Goal: Task Accomplishment & Management: Manage account settings

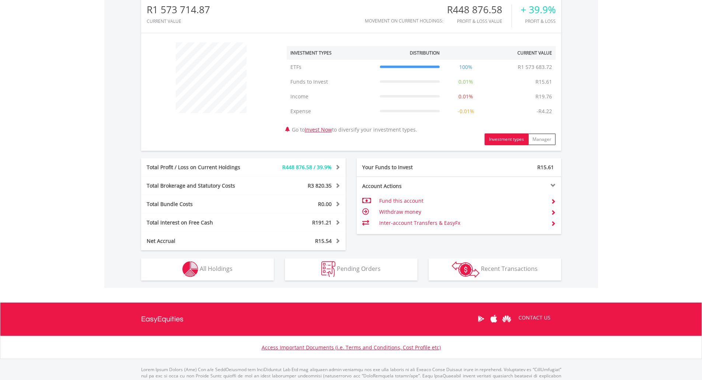
scroll to position [273, 0]
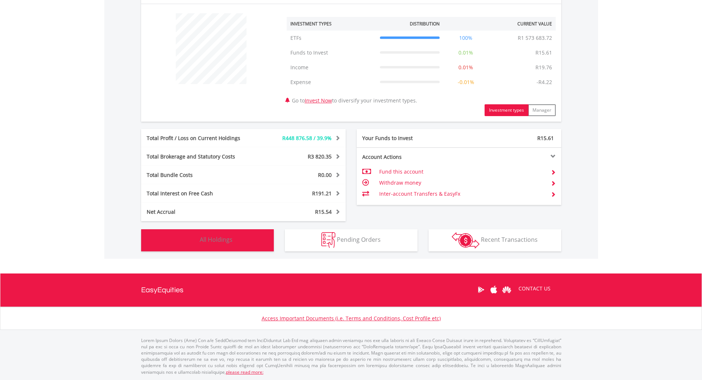
click at [245, 239] on button "Holdings All Holdings" at bounding box center [207, 240] width 133 height 22
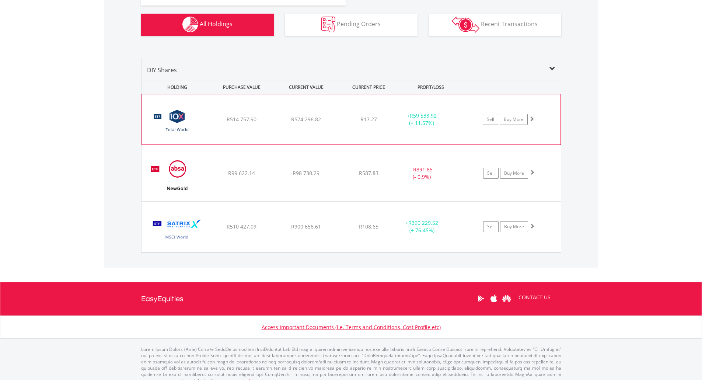
scroll to position [497, 0]
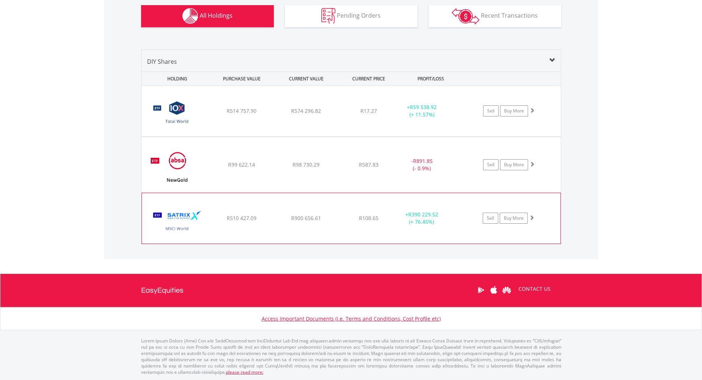
click at [342, 205] on div "﻿ Satrix MSCI World ETF R510 427.09 R900 656.61 R108.65 + R390 229.52 (+ 76.45%…" at bounding box center [351, 218] width 419 height 50
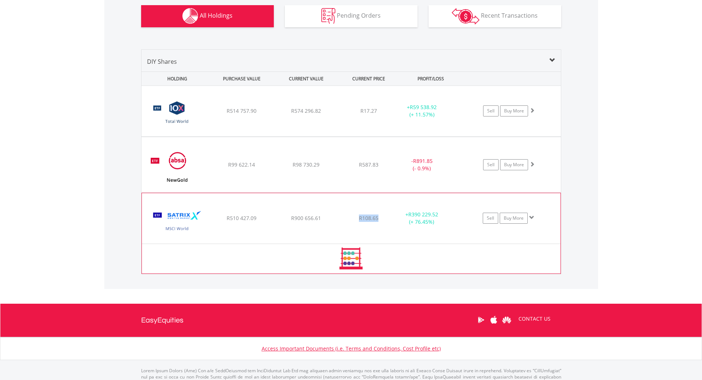
click at [342, 205] on div "﻿ Satrix MSCI World ETF R510 427.09 R900 656.61 R108.65 + R390 229.52 (+ 76.45%…" at bounding box center [351, 218] width 419 height 50
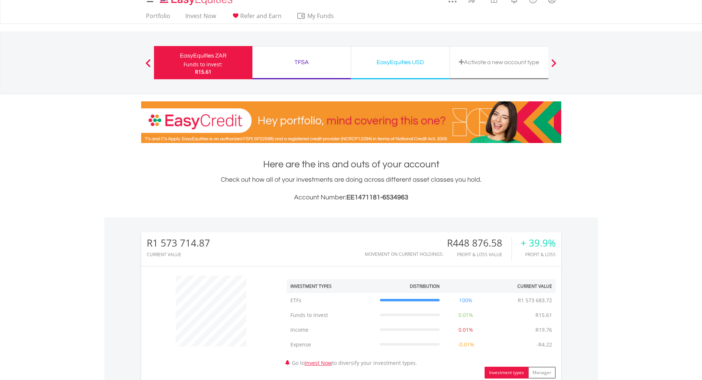
scroll to position [0, 0]
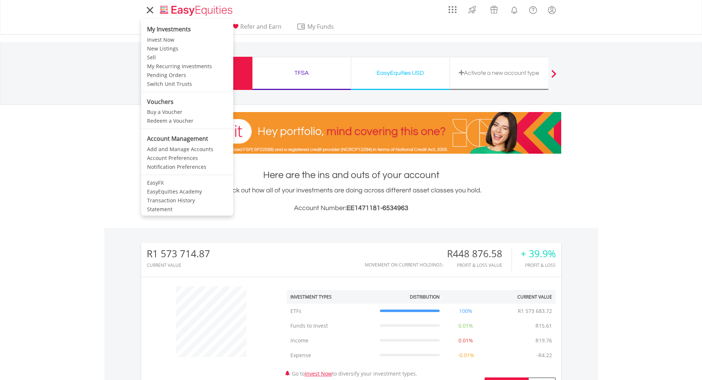
click at [149, 9] on icon at bounding box center [150, 10] width 6 height 6
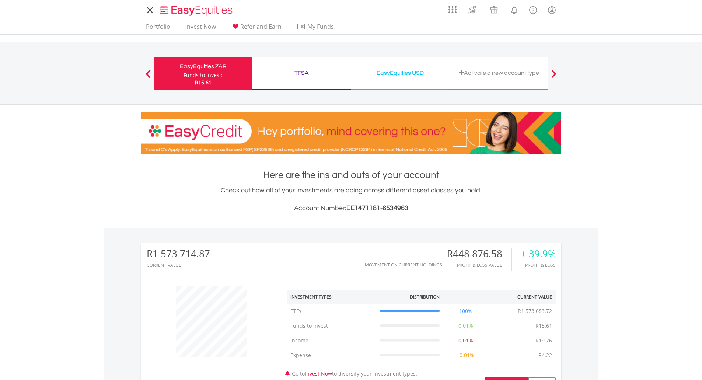
click at [149, 9] on icon at bounding box center [150, 10] width 6 height 6
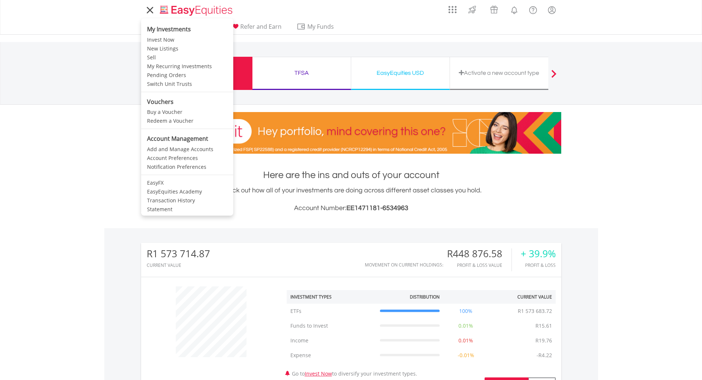
click at [150, 10] on icon at bounding box center [150, 10] width 6 height 6
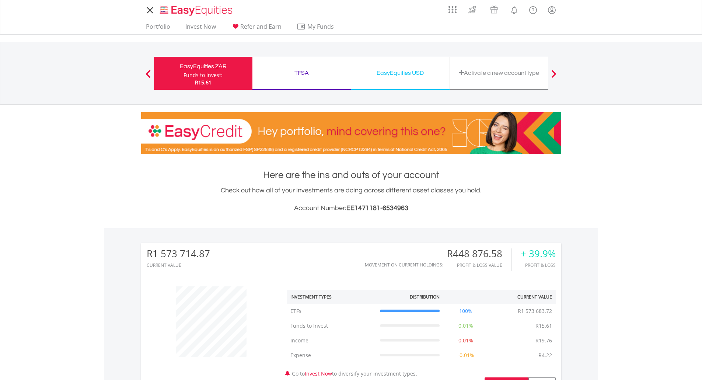
click at [150, 10] on icon at bounding box center [150, 10] width 6 height 6
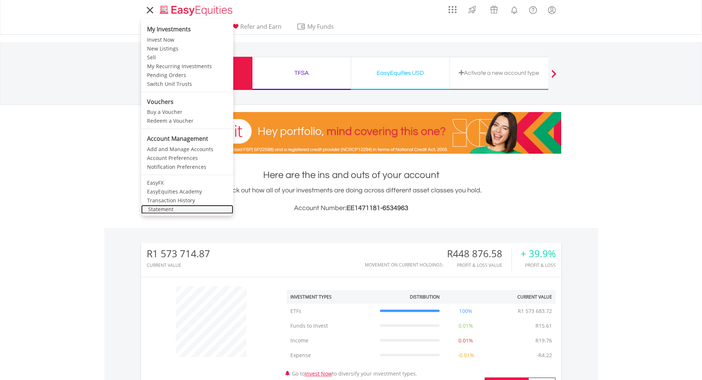
click at [164, 208] on link "Statement" at bounding box center [187, 209] width 92 height 9
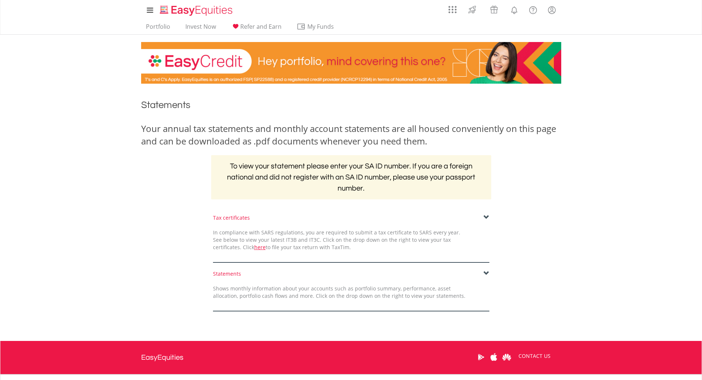
click at [486, 217] on span at bounding box center [487, 218] width 6 height 6
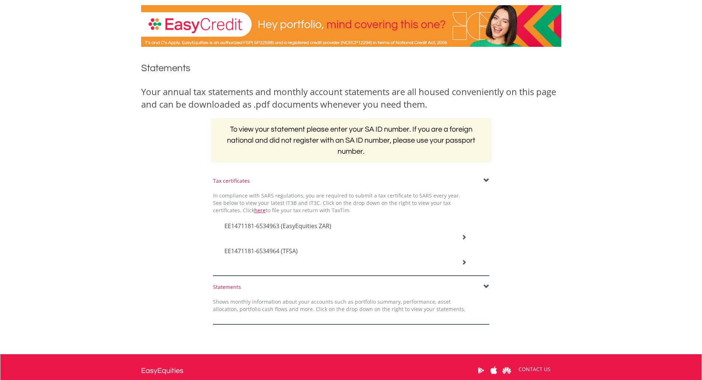
scroll to position [74, 0]
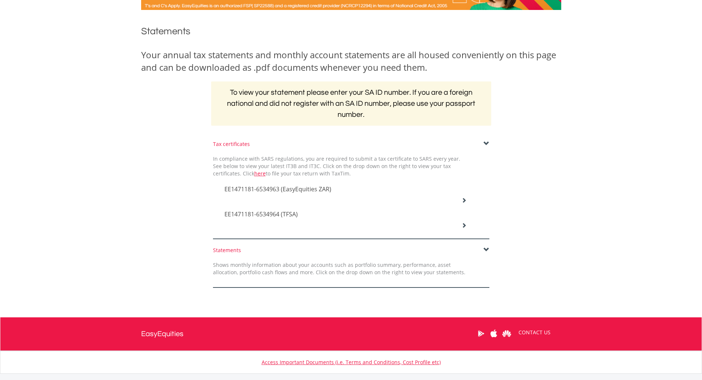
click at [464, 200] on icon at bounding box center [464, 200] width 5 height 5
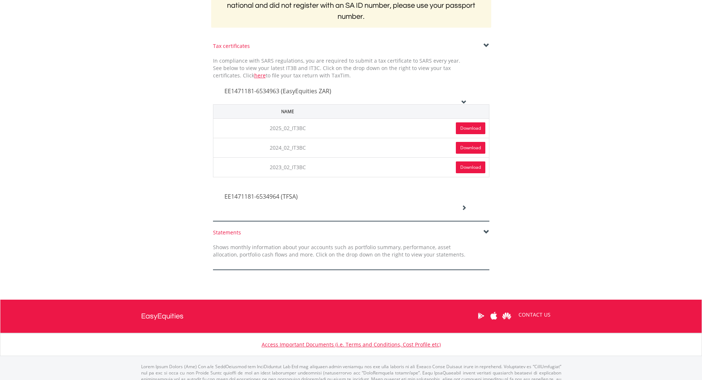
scroll to position [184, 0]
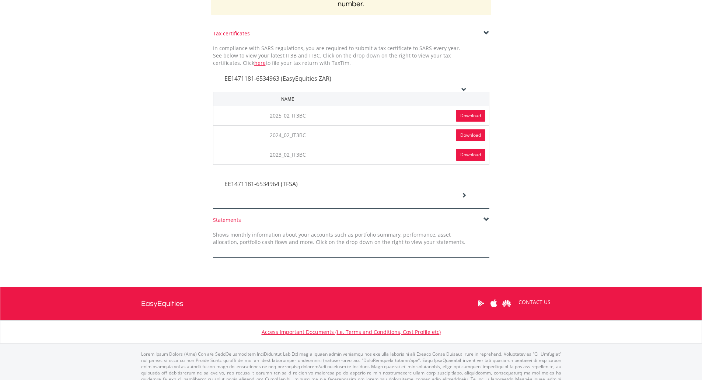
click at [485, 219] on span at bounding box center [487, 220] width 6 height 6
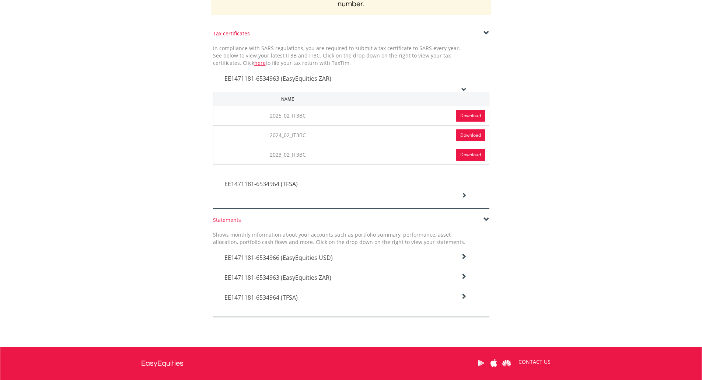
click at [464, 276] on icon at bounding box center [464, 277] width 6 height 6
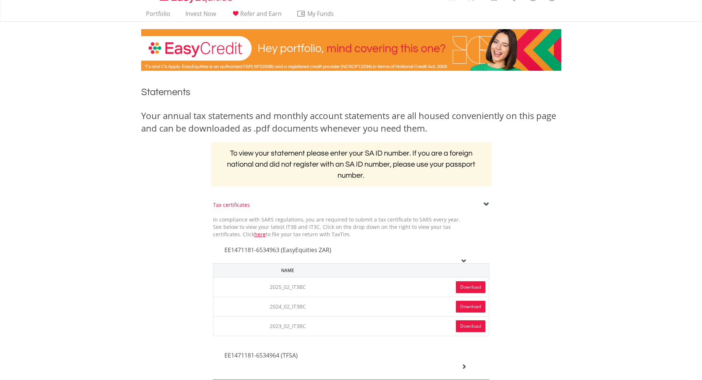
scroll to position [0, 0]
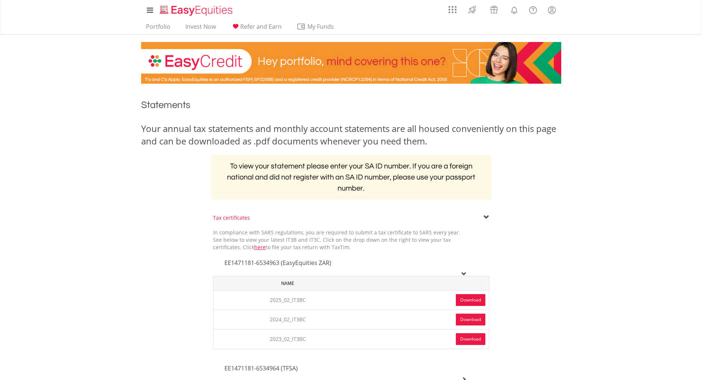
click at [485, 216] on span at bounding box center [487, 218] width 6 height 6
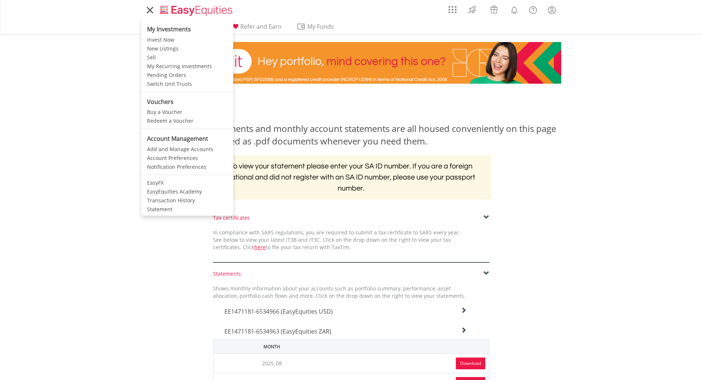
click at [150, 11] on icon at bounding box center [150, 10] width 6 height 6
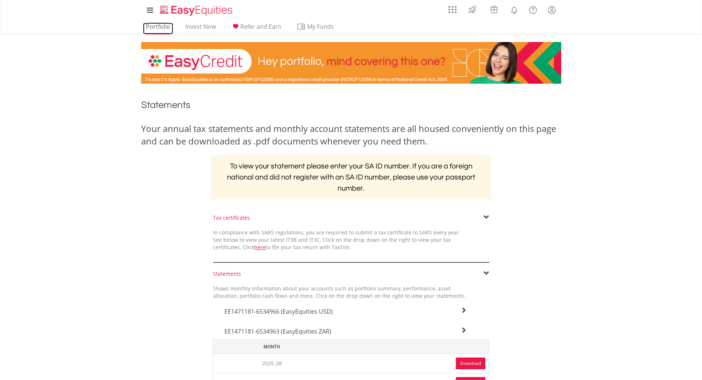
click at [165, 27] on link "Portfolio" at bounding box center [158, 28] width 30 height 11
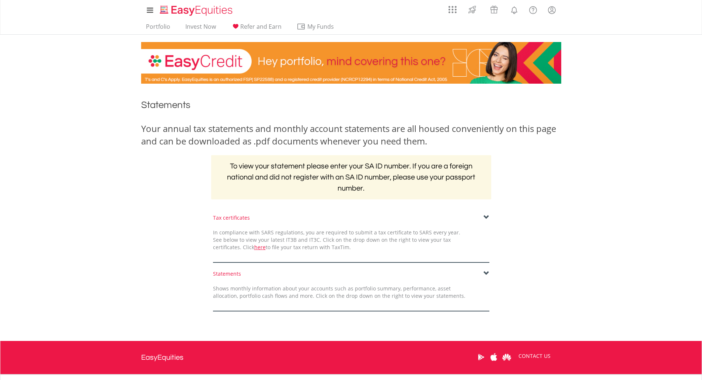
click at [486, 216] on span at bounding box center [487, 218] width 6 height 6
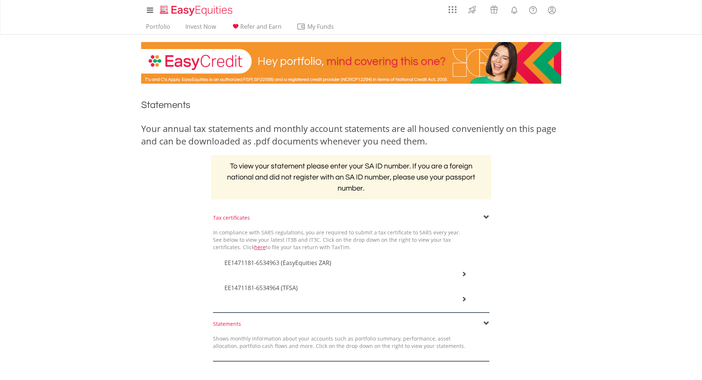
scroll to position [37, 0]
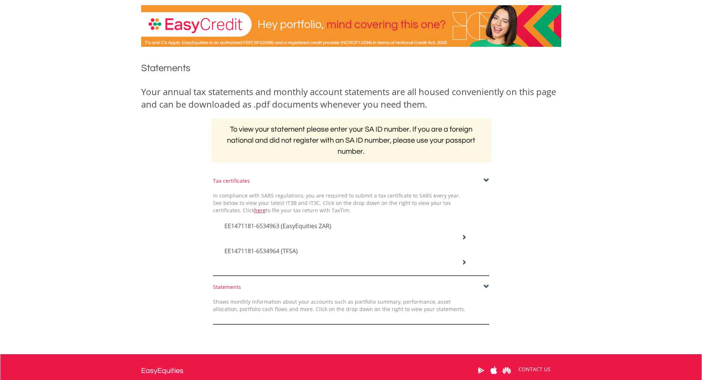
click at [465, 237] on icon at bounding box center [464, 236] width 5 height 5
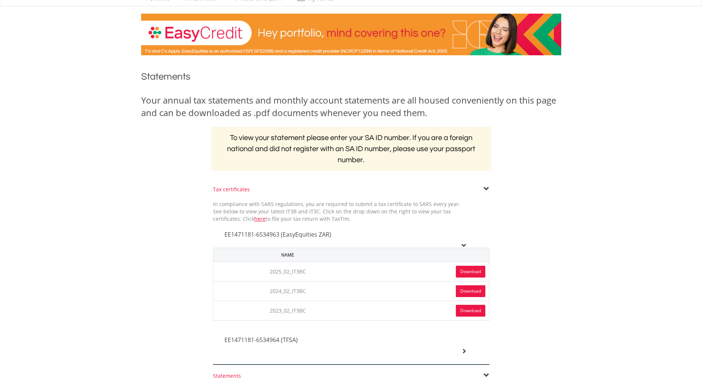
scroll to position [0, 0]
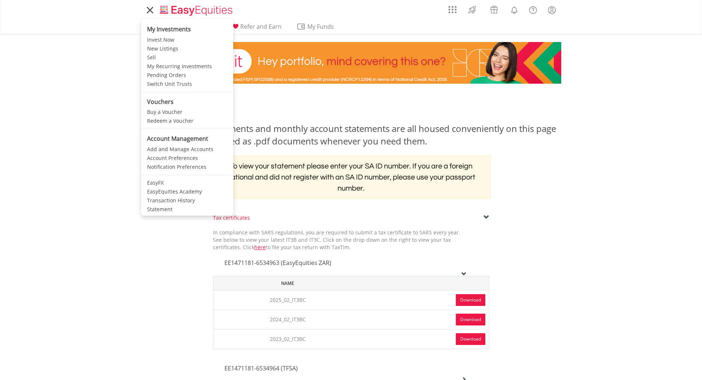
click at [149, 8] on icon at bounding box center [150, 10] width 10 height 9
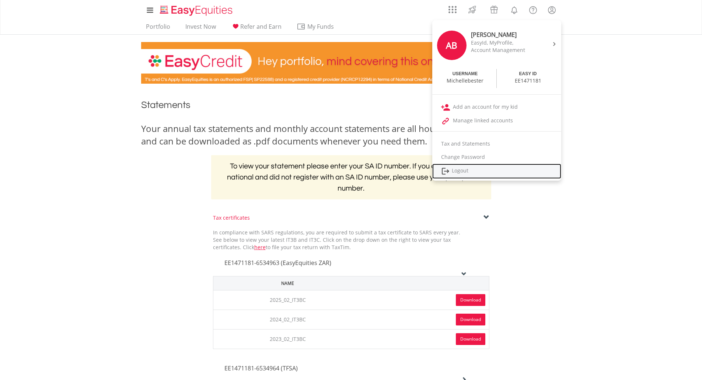
click at [450, 169] on img at bounding box center [445, 171] width 9 height 9
